Goal: Use online tool/utility: Utilize a website feature to perform a specific function

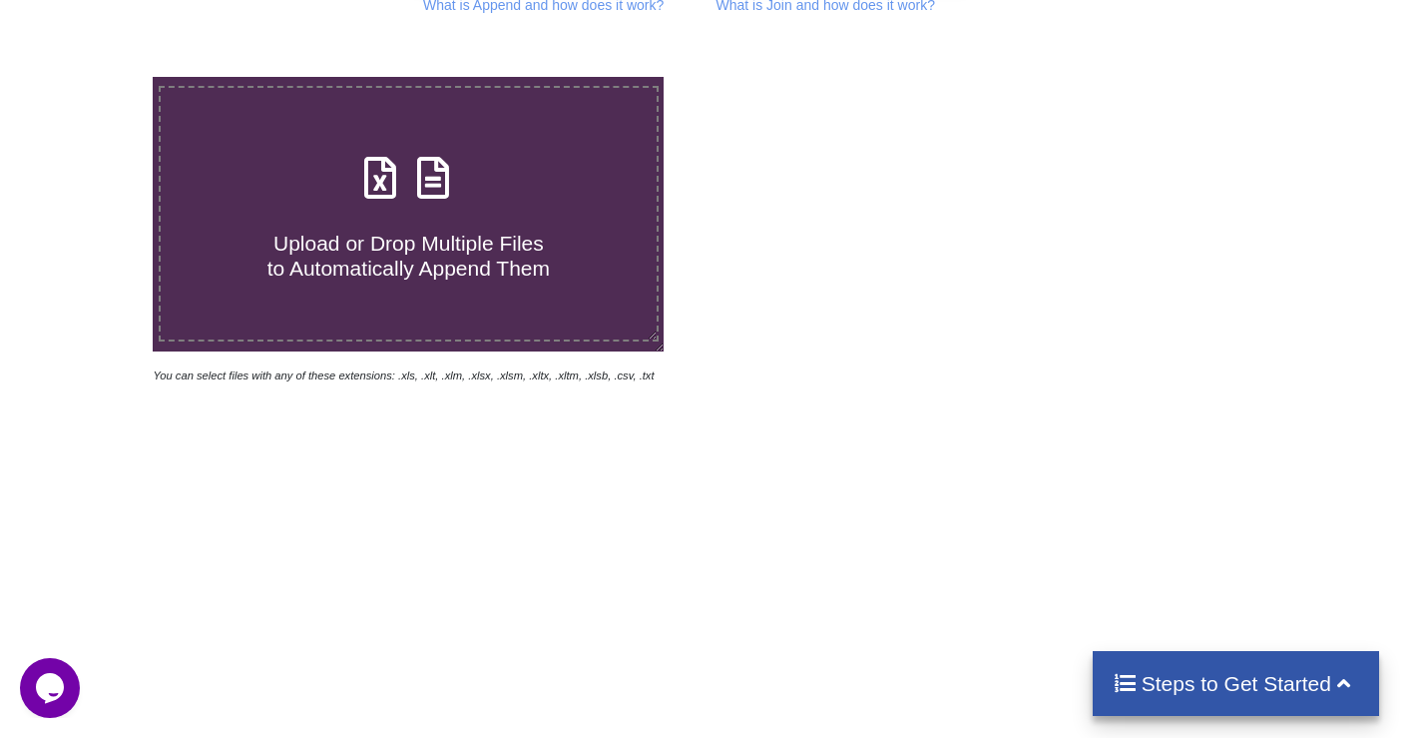
scroll to position [299, 0]
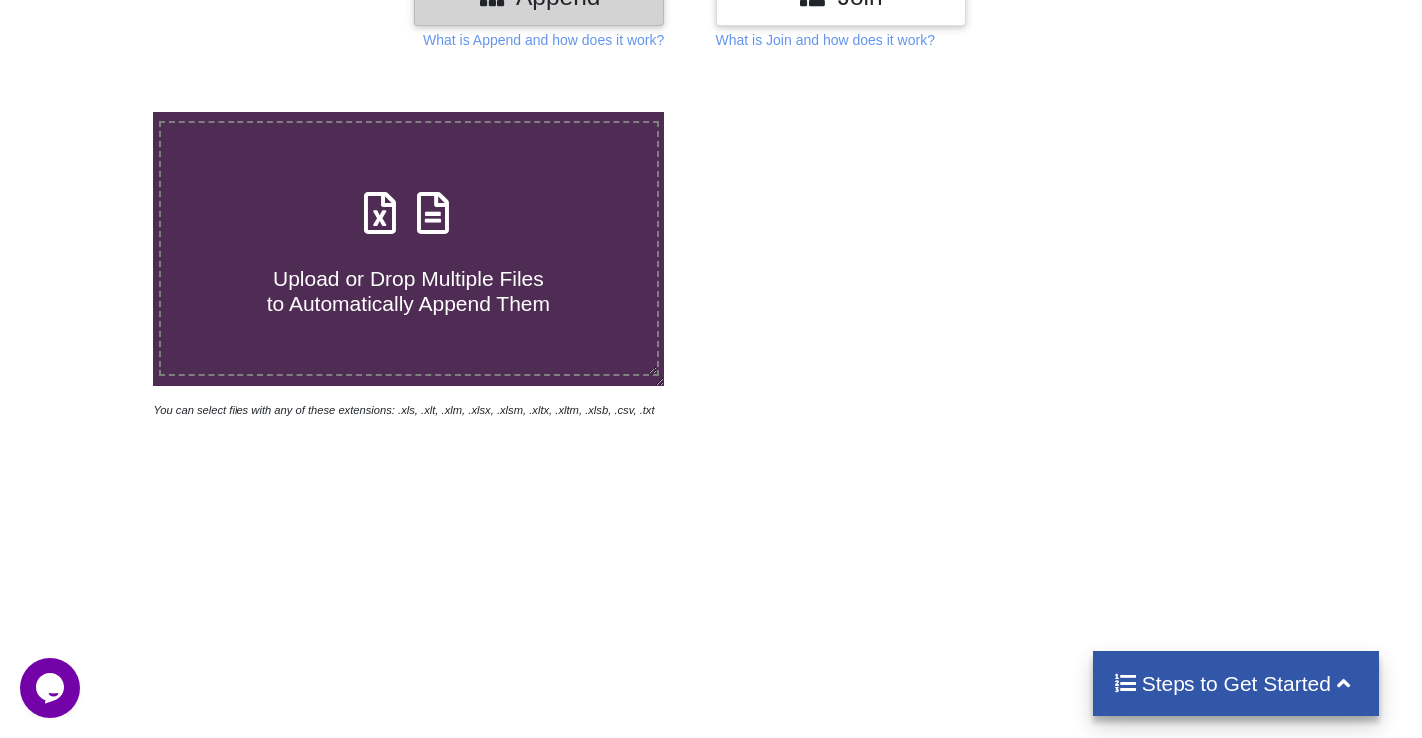
click at [392, 224] on icon at bounding box center [380, 203] width 50 height 42
click at [96, 112] on input "Upload or Drop Multiple Files to Automatically Append Them" at bounding box center [96, 112] width 0 height 0
type input "C:\fakepath\[PERSON_NAME] team [DATE] Gift List -25-26.xlsx"
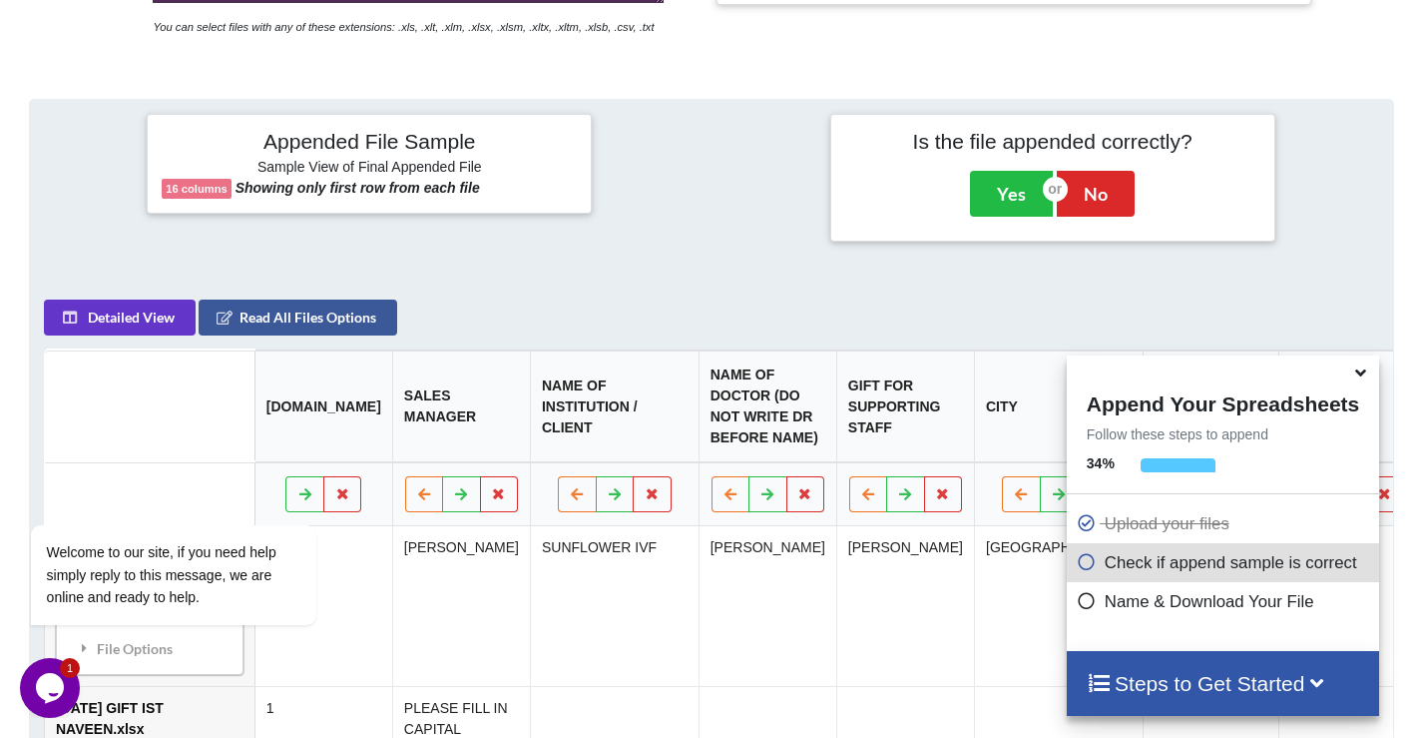
scroll to position [699, 0]
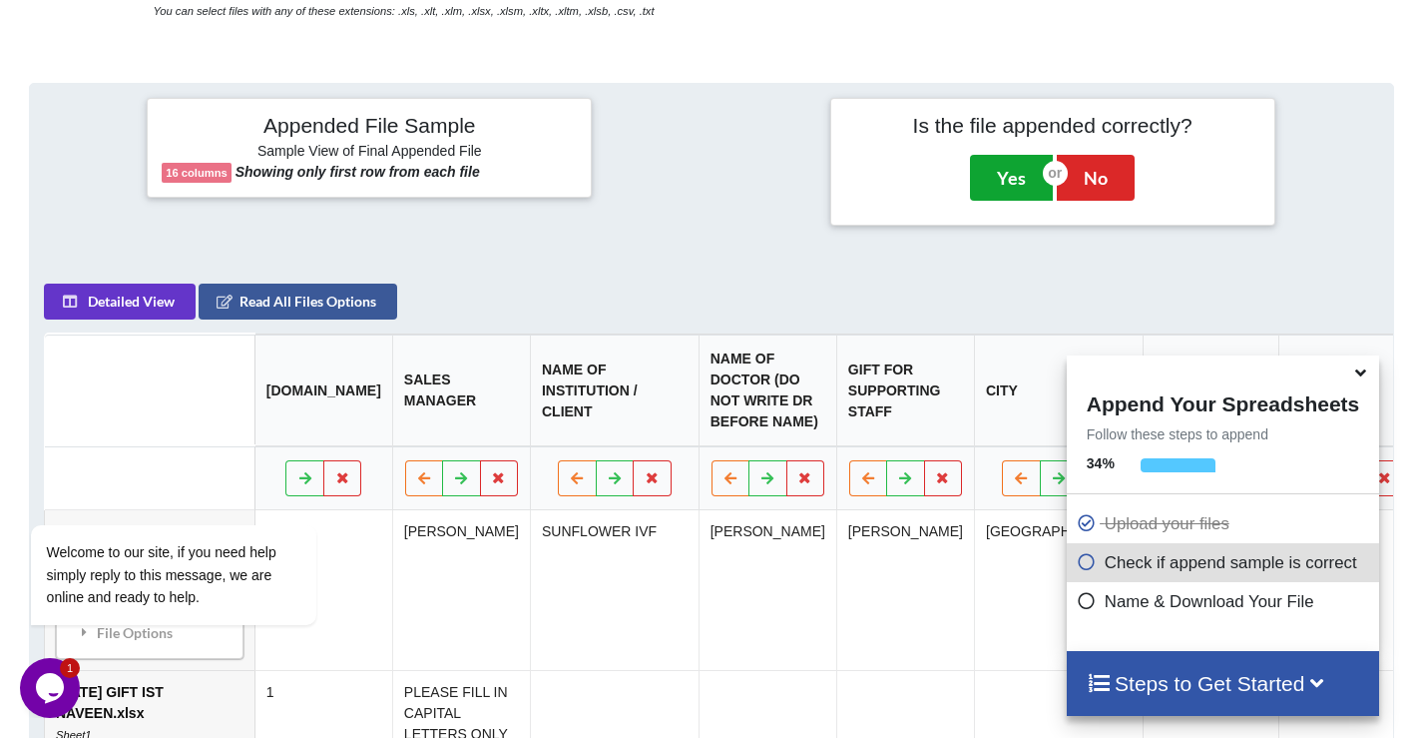
click at [1005, 178] on button "Yes" at bounding box center [1011, 178] width 83 height 46
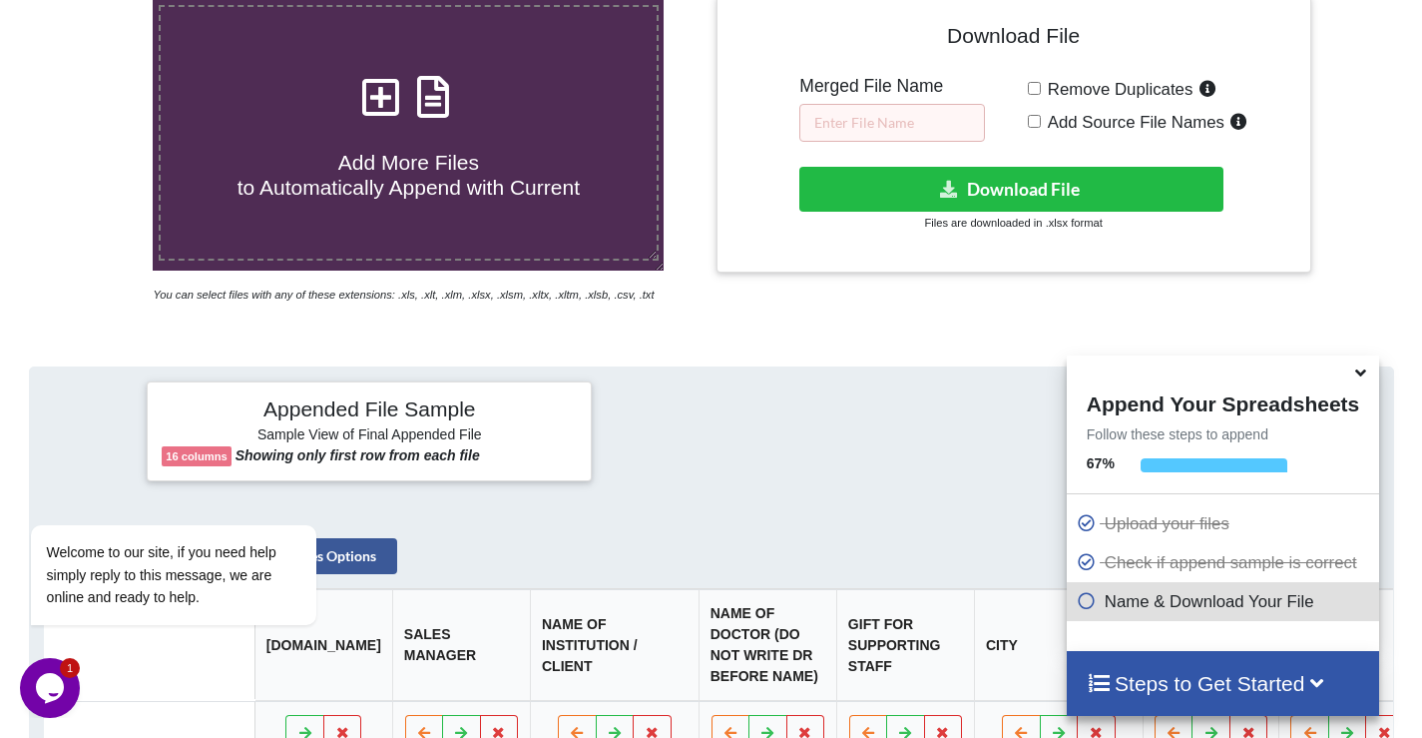
scroll to position [411, 0]
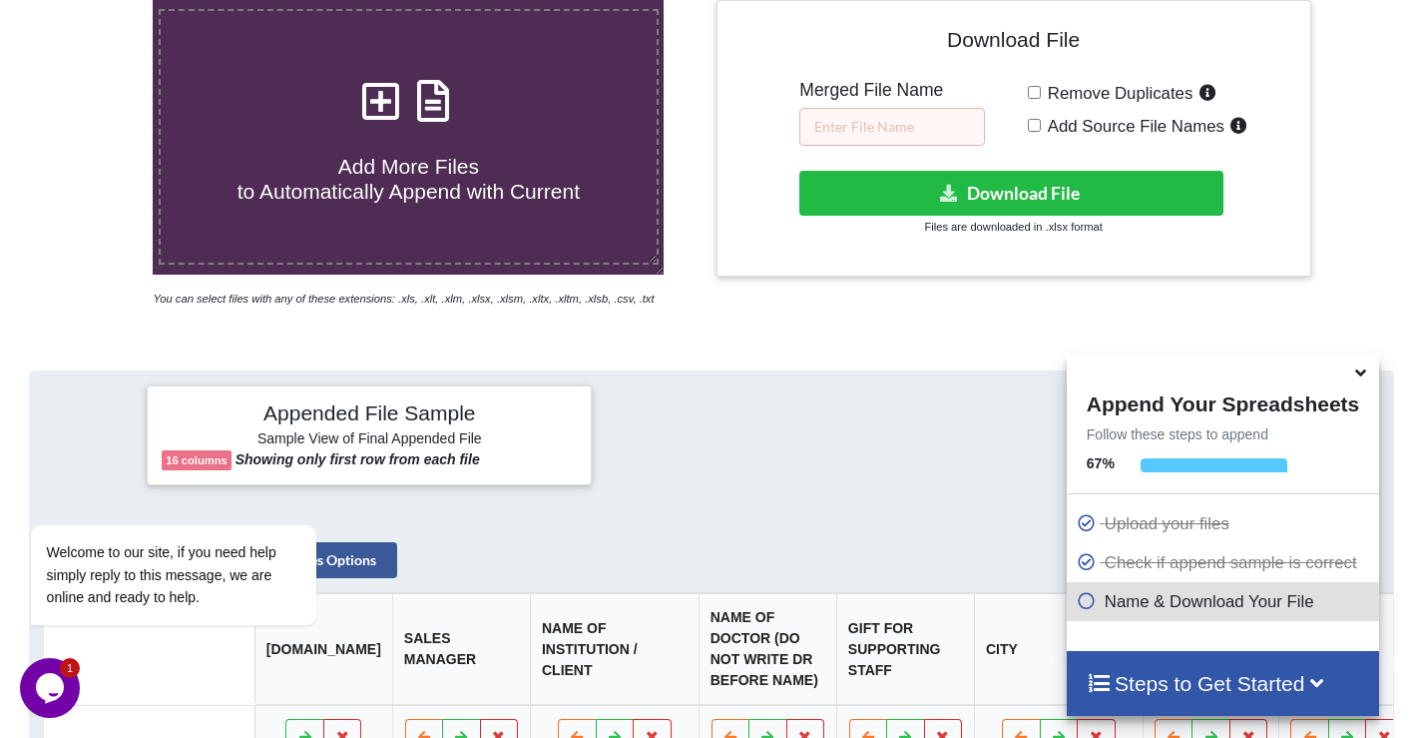
click at [1041, 95] on span "Remove Duplicates" at bounding box center [1117, 93] width 153 height 19
click at [1041, 95] on input "Remove Duplicates" at bounding box center [1034, 92] width 13 height 13
checkbox input "true"
click at [835, 126] on input "text" at bounding box center [892, 127] width 186 height 38
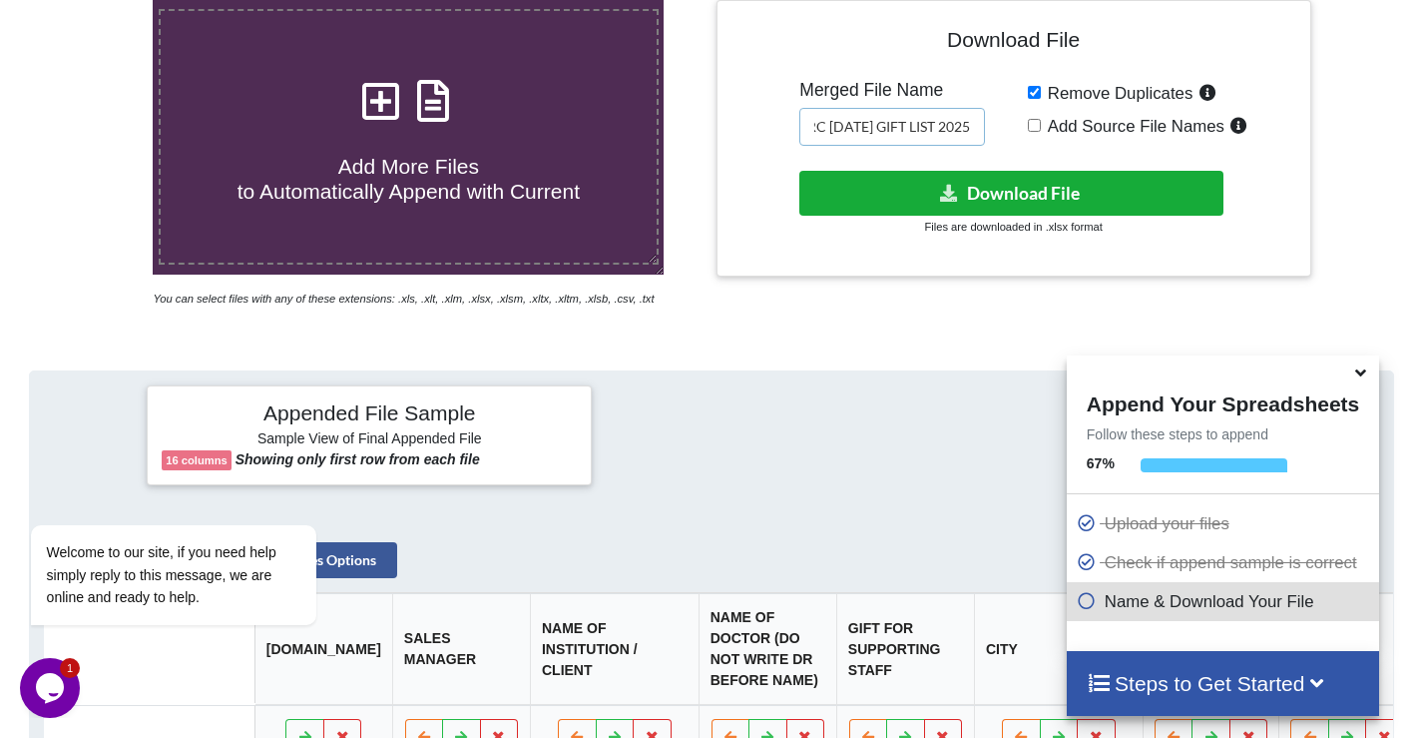
type input "GXDRC [DATE] GIFT LIST 2025"
click at [977, 191] on button "Download File" at bounding box center [1011, 193] width 424 height 45
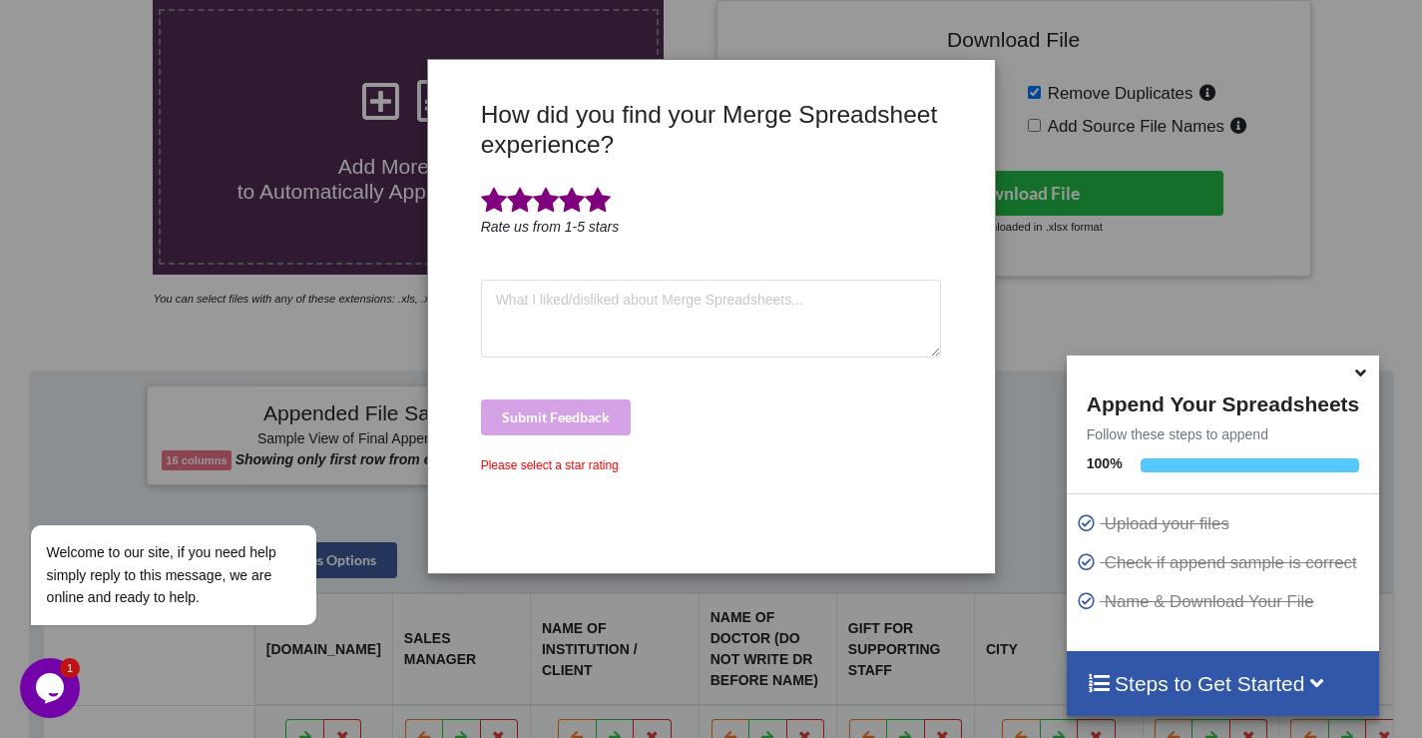
click at [595, 201] on span at bounding box center [598, 201] width 26 height 28
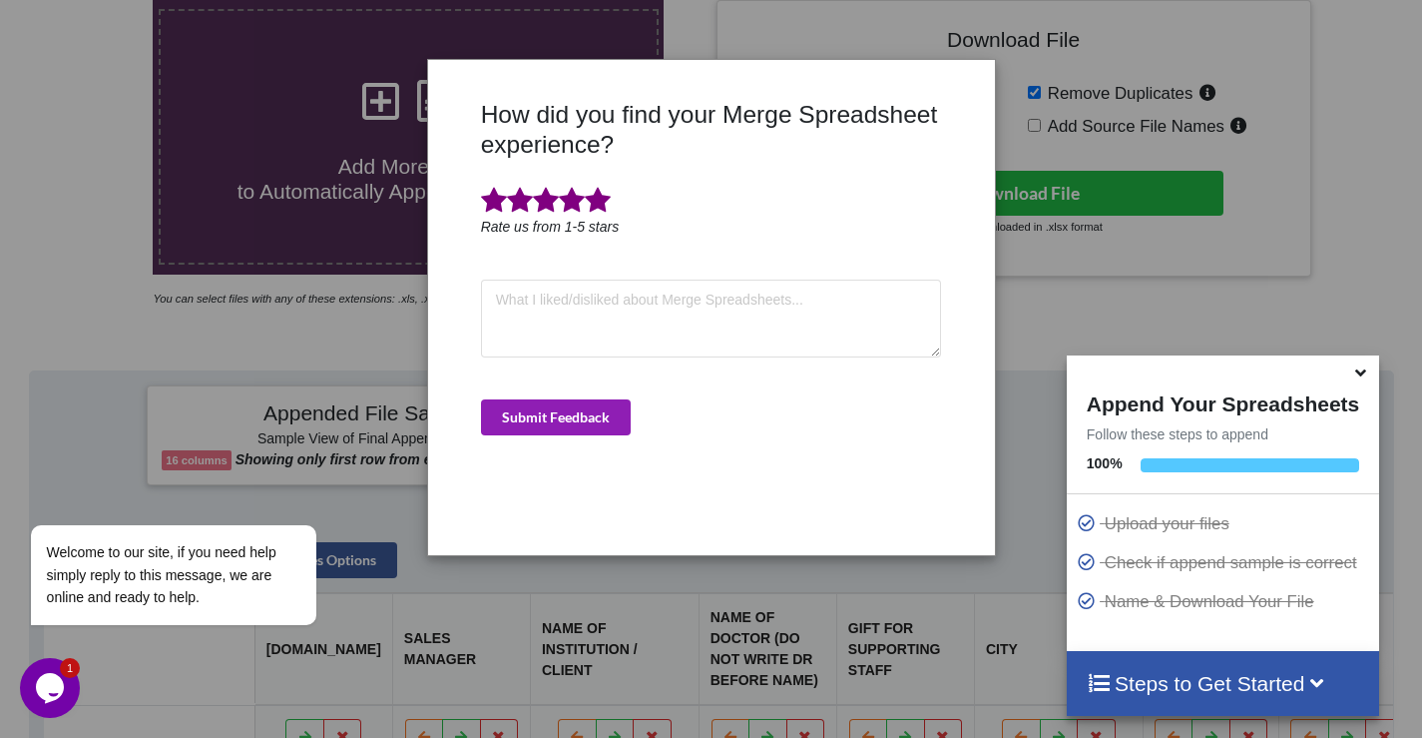
click at [541, 413] on button "Submit Feedback" at bounding box center [556, 417] width 150 height 36
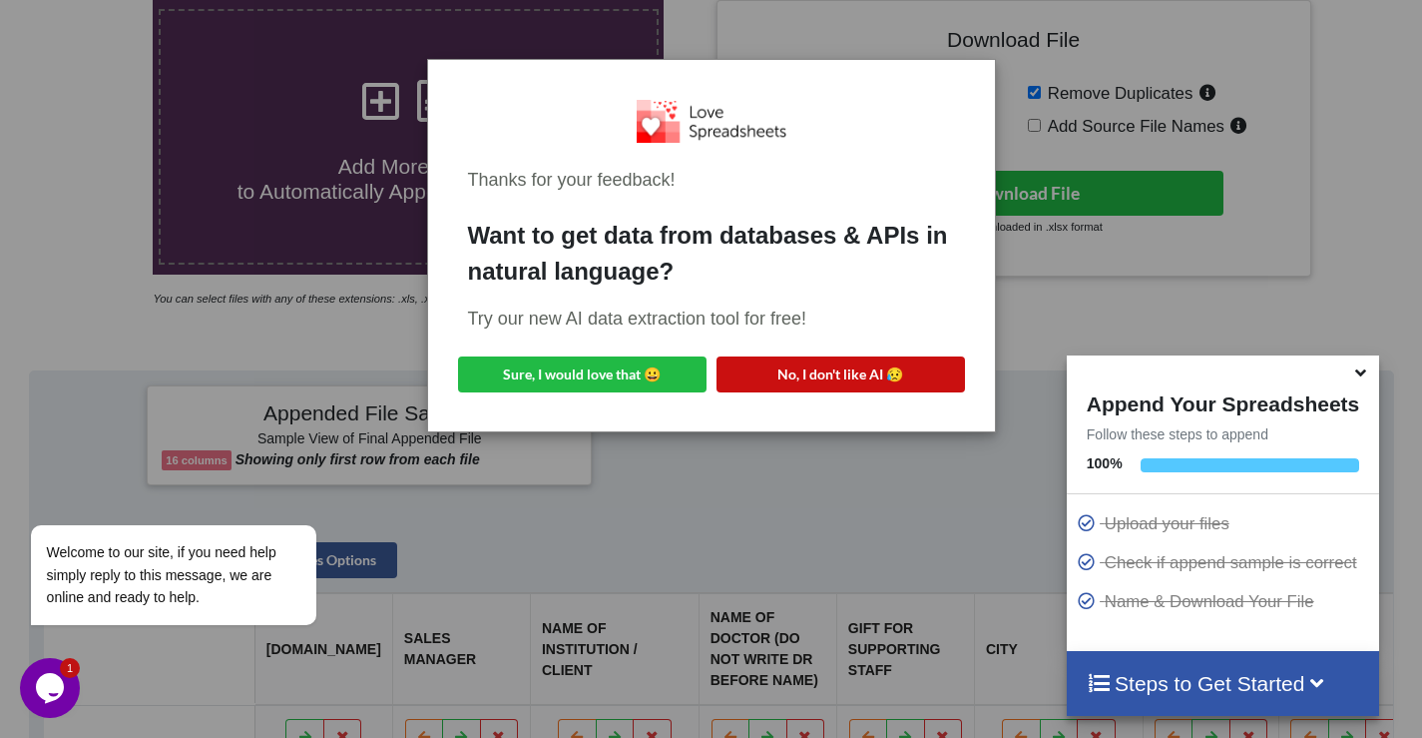
click at [850, 376] on button "No, I don't like AI 😥" at bounding box center [841, 374] width 249 height 36
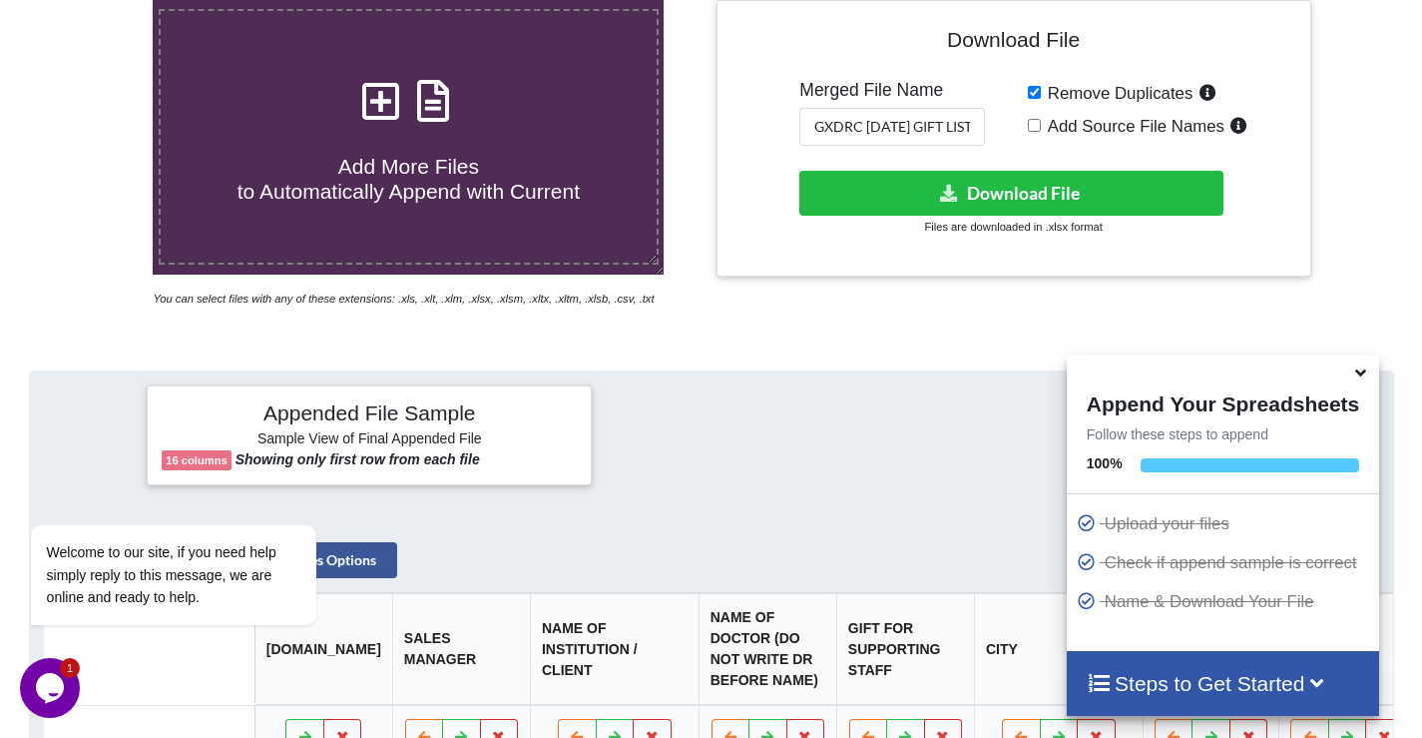
click at [1370, 69] on div at bounding box center [1376, 154] width 121 height 308
